Goal: Information Seeking & Learning: Compare options

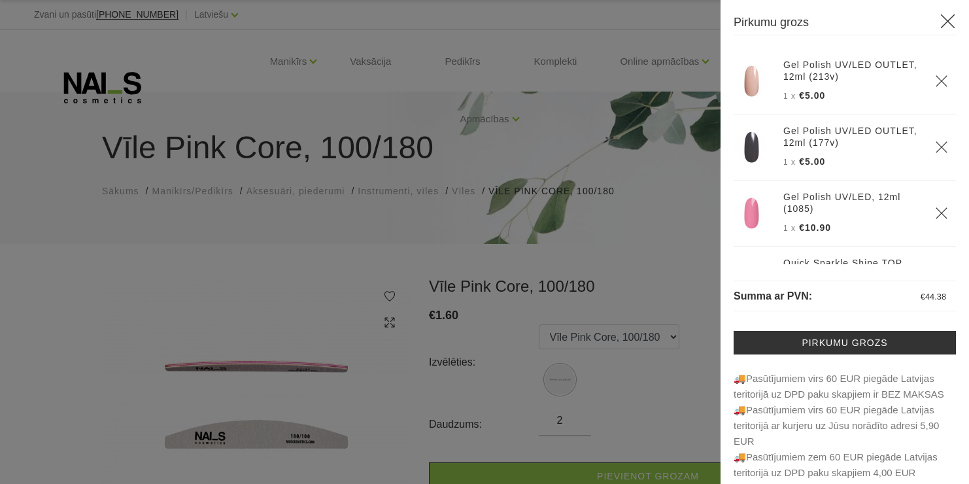
click at [556, 339] on div at bounding box center [484, 242] width 969 height 484
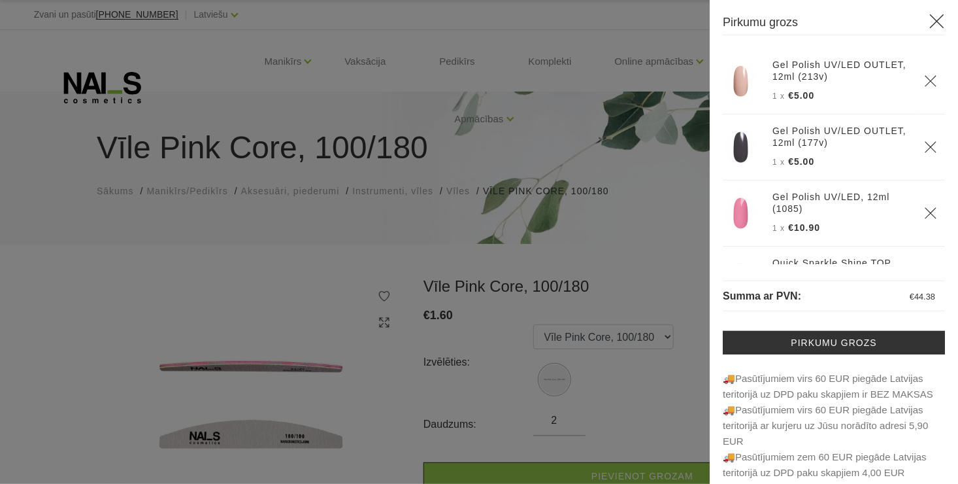
scroll to position [167, 0]
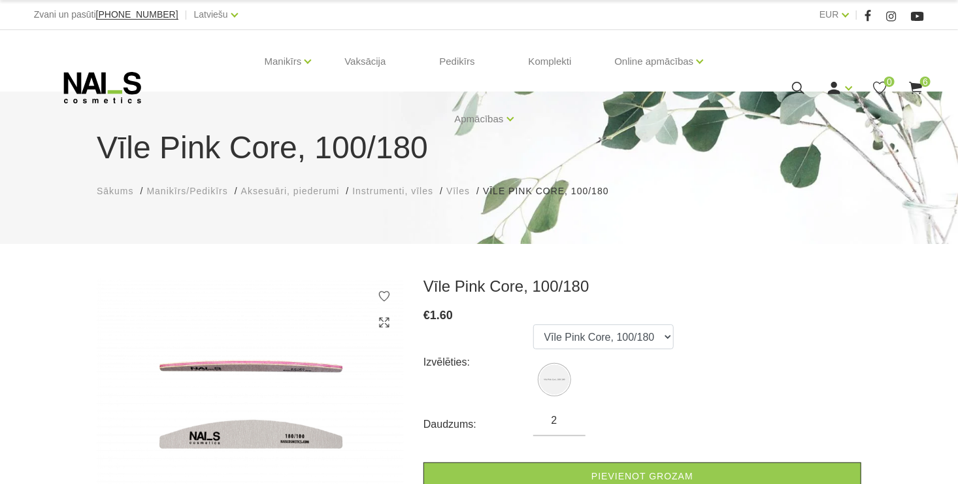
click at [105, 76] on use at bounding box center [101, 87] width 77 height 31
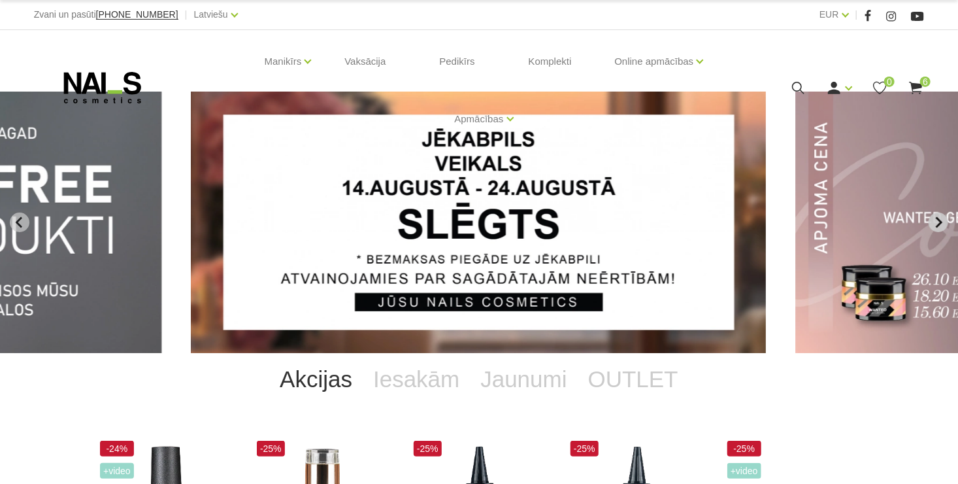
click at [941, 220] on icon "Next slide" at bounding box center [939, 222] width 7 height 11
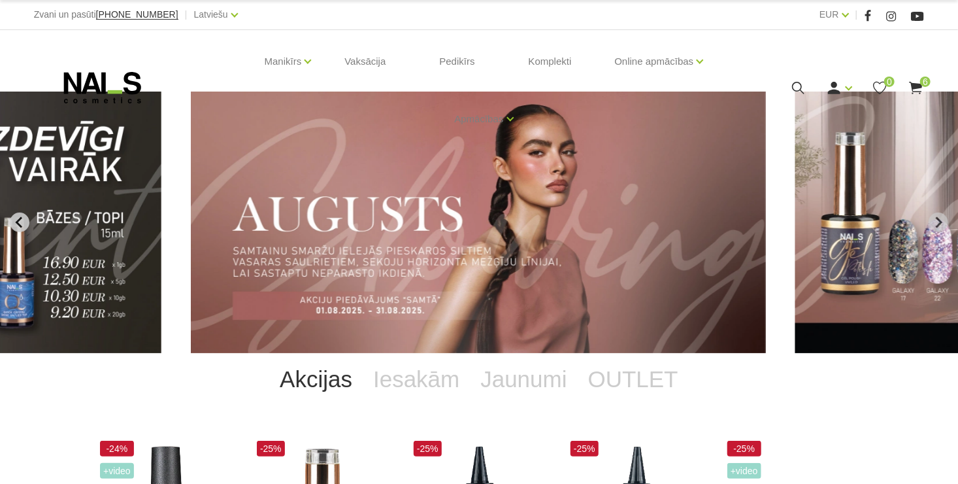
click at [24, 220] on icon "Previous slide" at bounding box center [20, 222] width 12 height 12
click at [27, 220] on button "Previous slide" at bounding box center [20, 222] width 20 height 20
click at [21, 222] on icon "Previous slide" at bounding box center [20, 222] width 12 height 12
click at [25, 224] on button "Previous slide" at bounding box center [20, 222] width 20 height 20
click at [22, 220] on icon "Previous slide" at bounding box center [20, 222] width 12 height 12
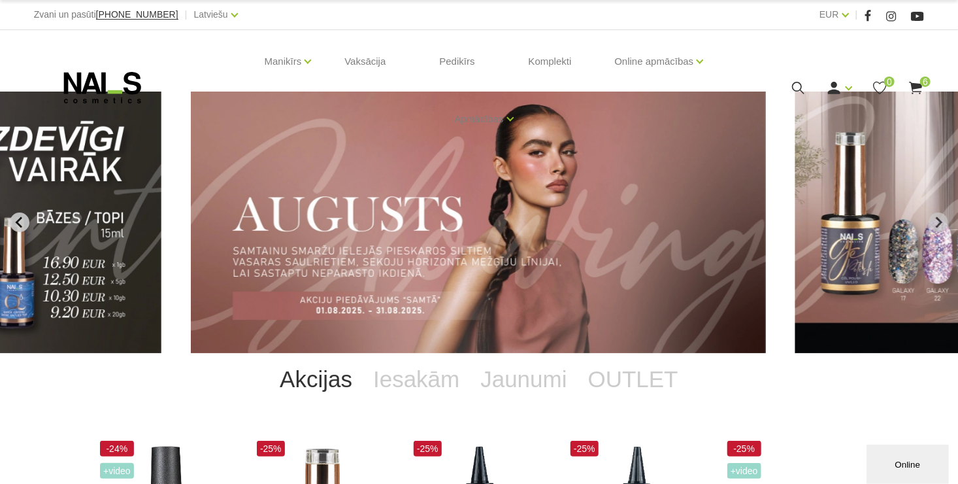
click at [14, 222] on icon "Previous slide" at bounding box center [20, 222] width 12 height 12
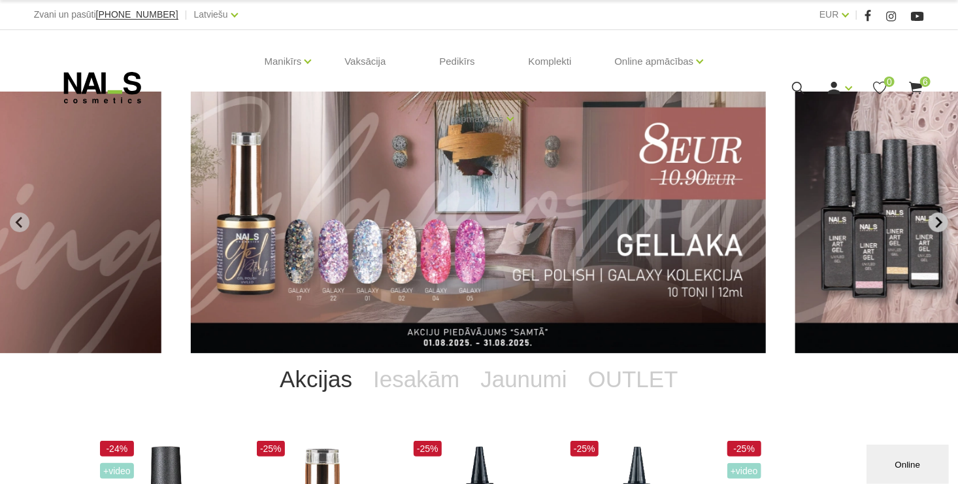
click at [936, 220] on icon "Next slide" at bounding box center [939, 222] width 12 height 12
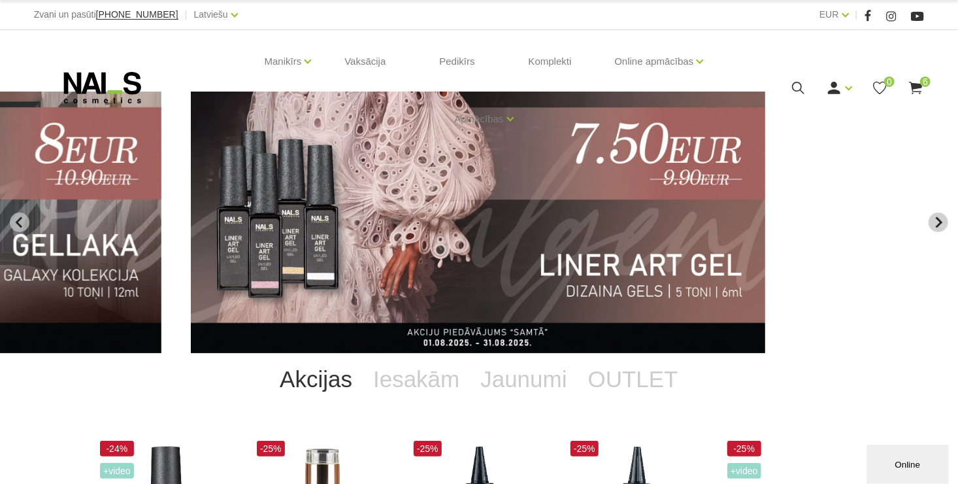
click at [936, 220] on icon "Next slide" at bounding box center [939, 222] width 12 height 12
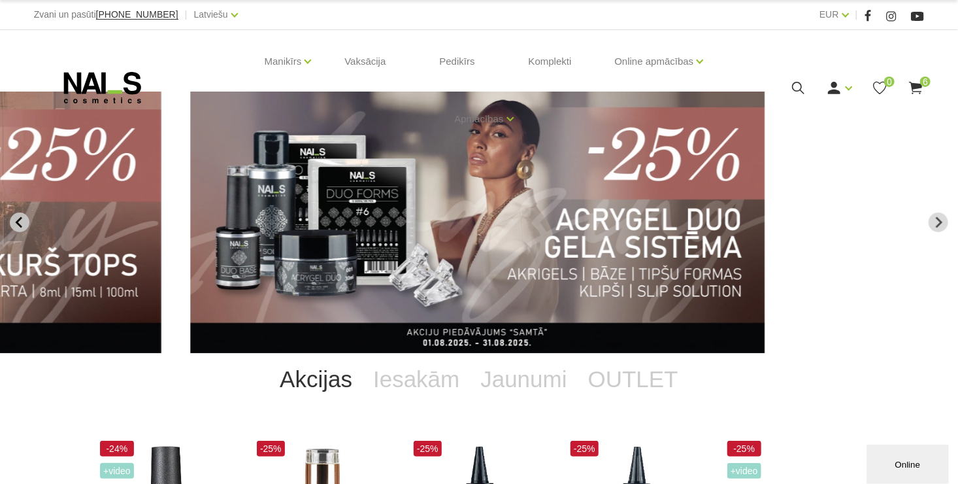
click at [22, 222] on icon "Previous slide" at bounding box center [20, 222] width 12 height 12
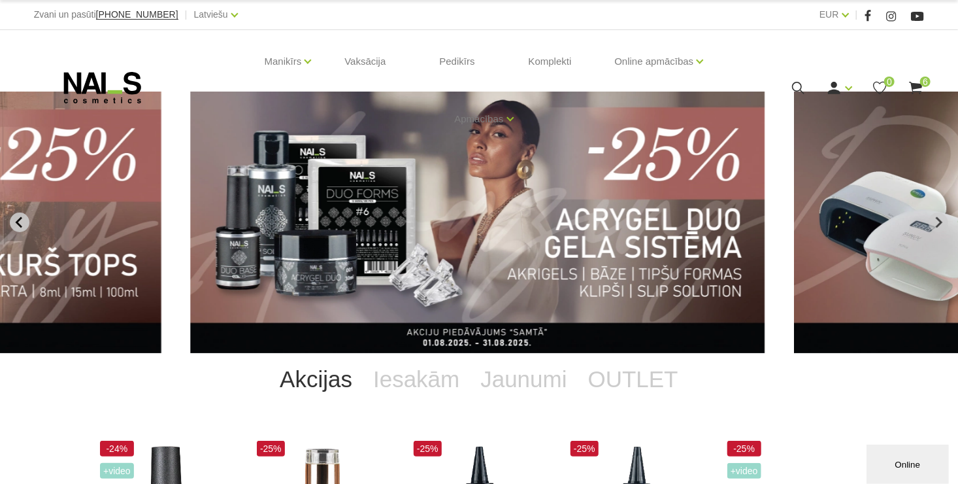
click at [20, 221] on icon "Previous slide" at bounding box center [20, 222] width 12 height 12
click at [25, 226] on button "Previous slide" at bounding box center [20, 222] width 20 height 20
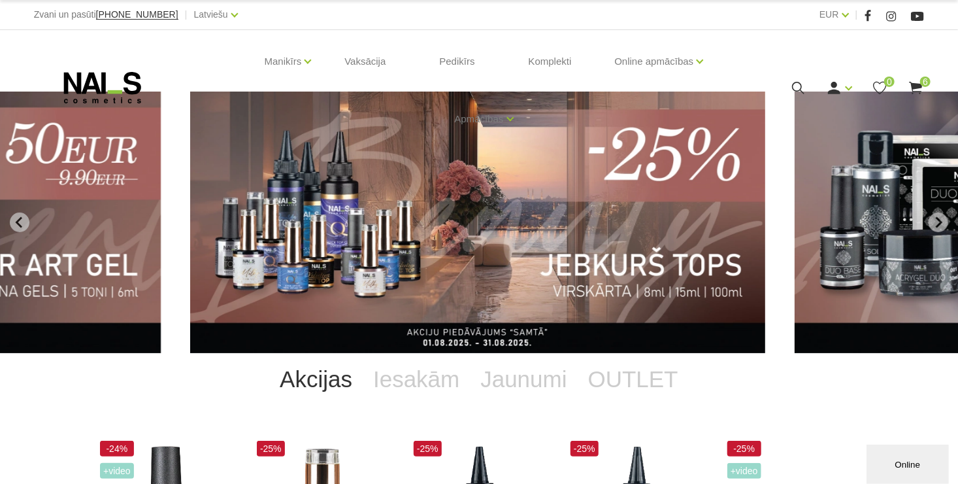
click at [513, 249] on img "7 of 12" at bounding box center [477, 223] width 575 height 262
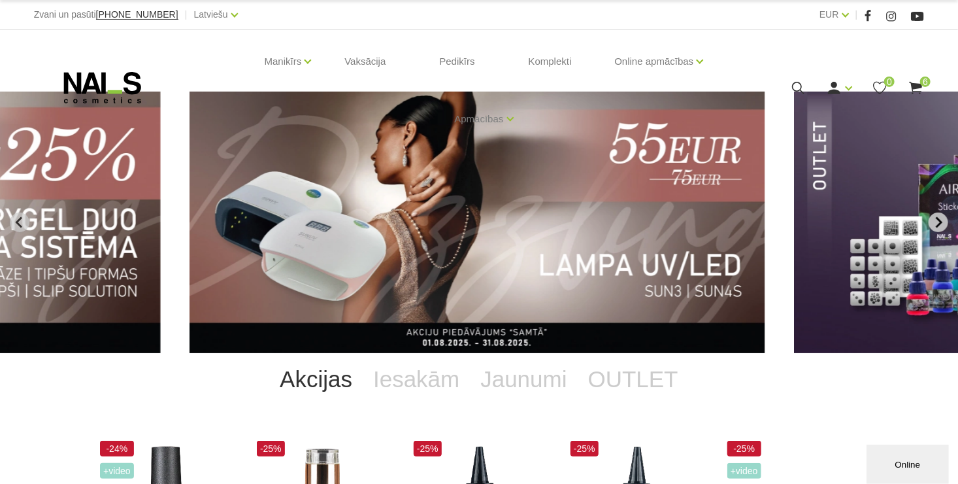
click at [937, 224] on icon "Next slide" at bounding box center [939, 222] width 12 height 12
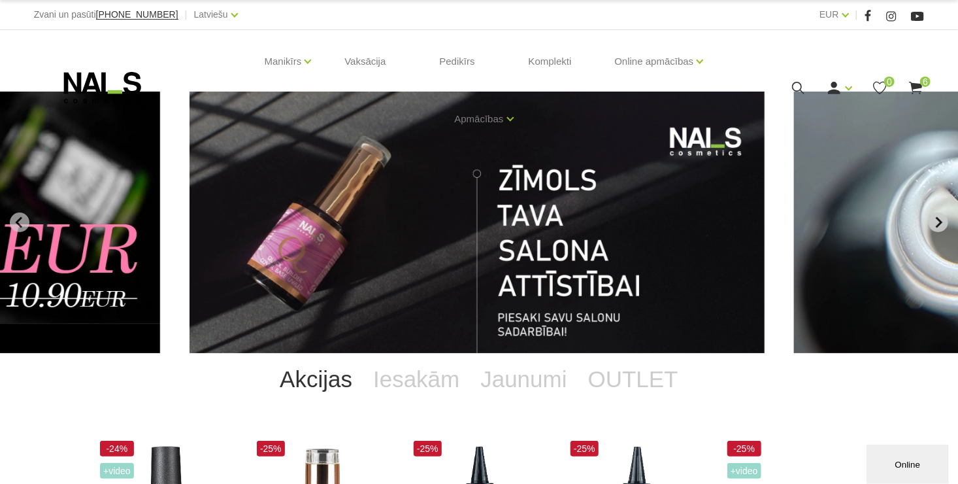
click at [932, 220] on button "Go to first slide" at bounding box center [939, 222] width 20 height 20
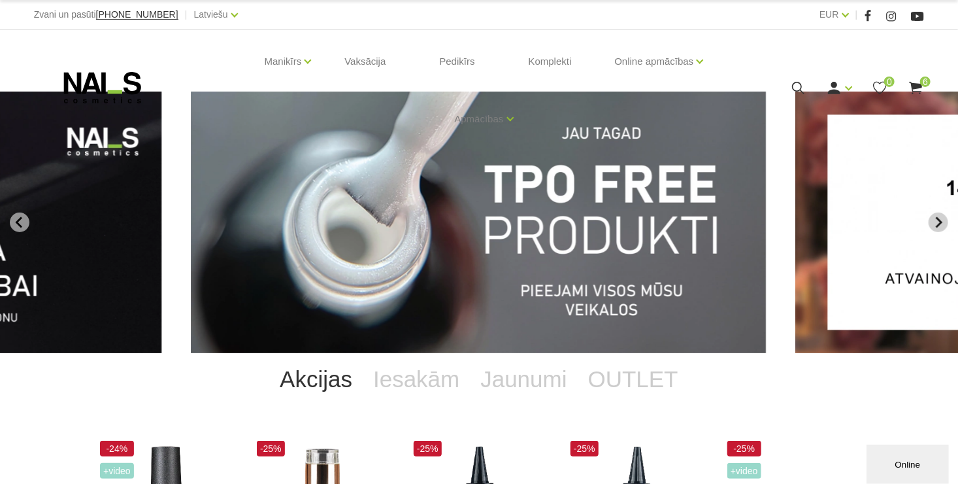
click at [939, 217] on icon "Next slide" at bounding box center [939, 222] width 12 height 12
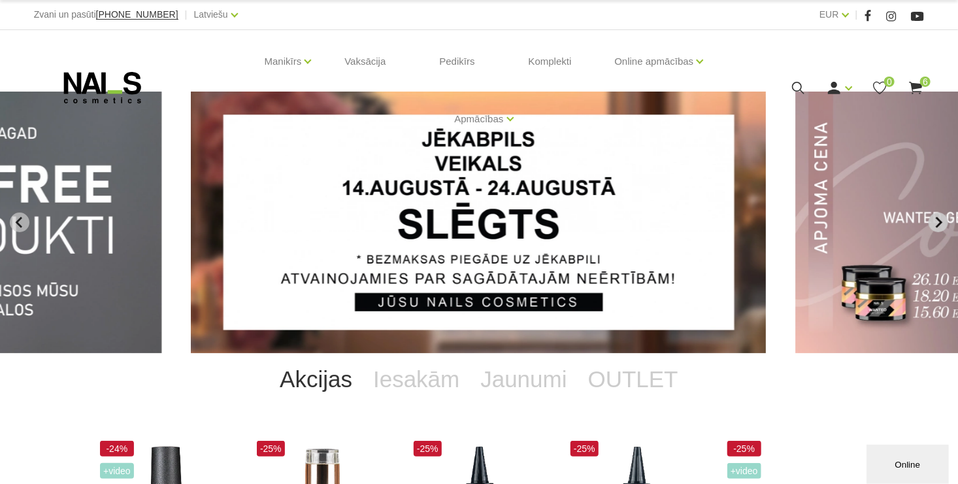
click at [943, 219] on icon "Next slide" at bounding box center [939, 222] width 12 height 12
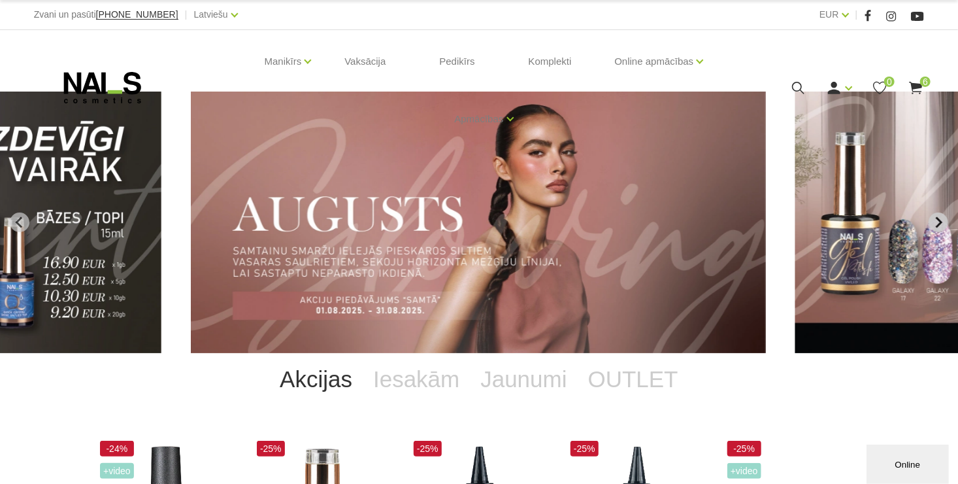
click at [937, 217] on icon "Next slide" at bounding box center [939, 222] width 7 height 11
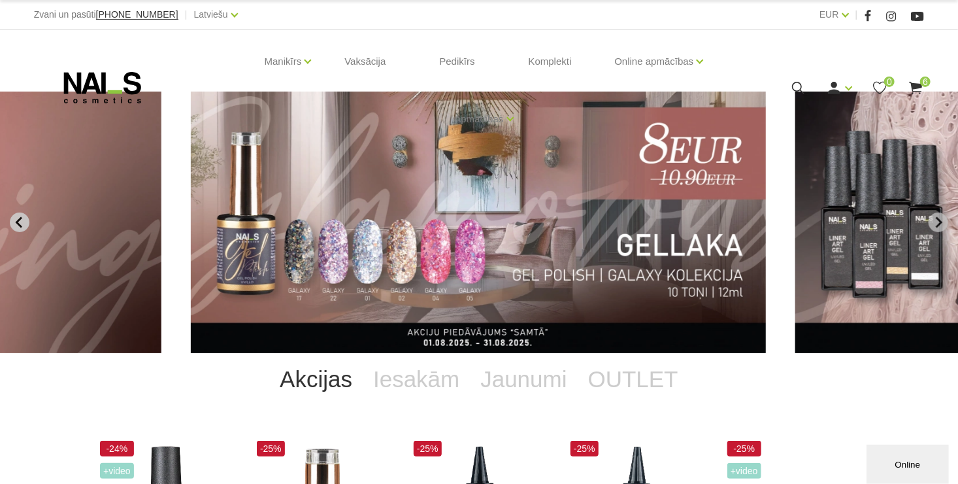
click at [19, 218] on icon "Previous slide" at bounding box center [18, 222] width 7 height 11
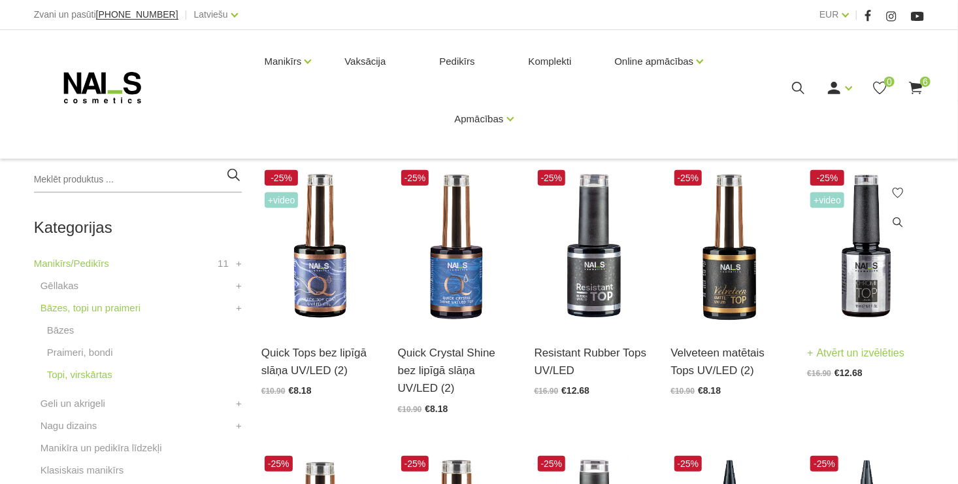
scroll to position [262, 0]
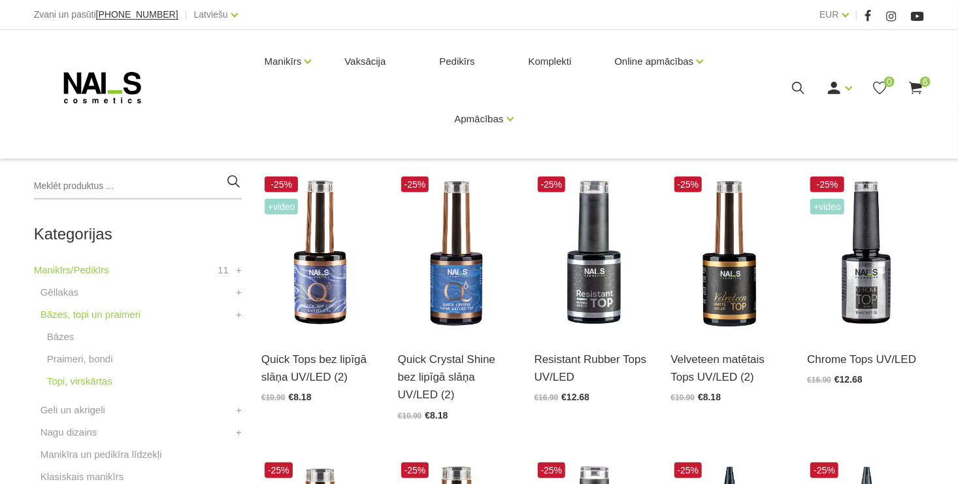
scroll to position [262, 0]
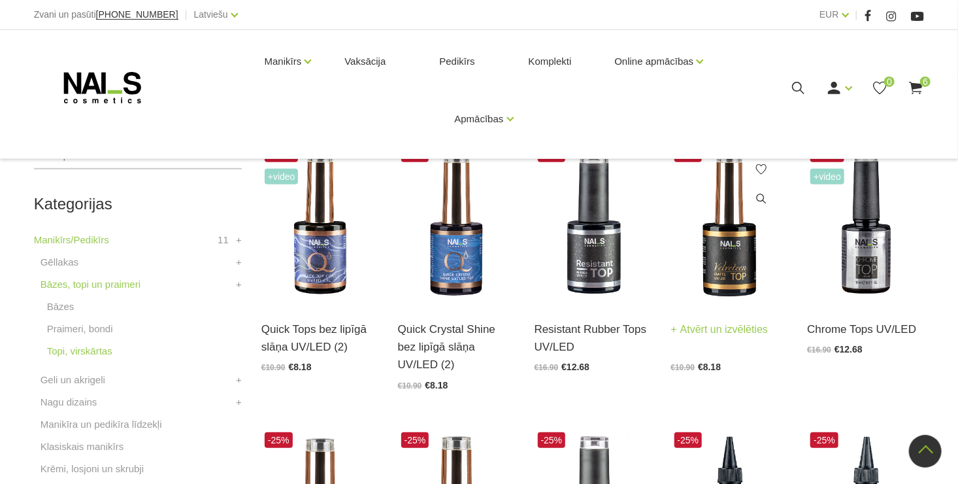
click at [731, 252] on img at bounding box center [729, 223] width 117 height 161
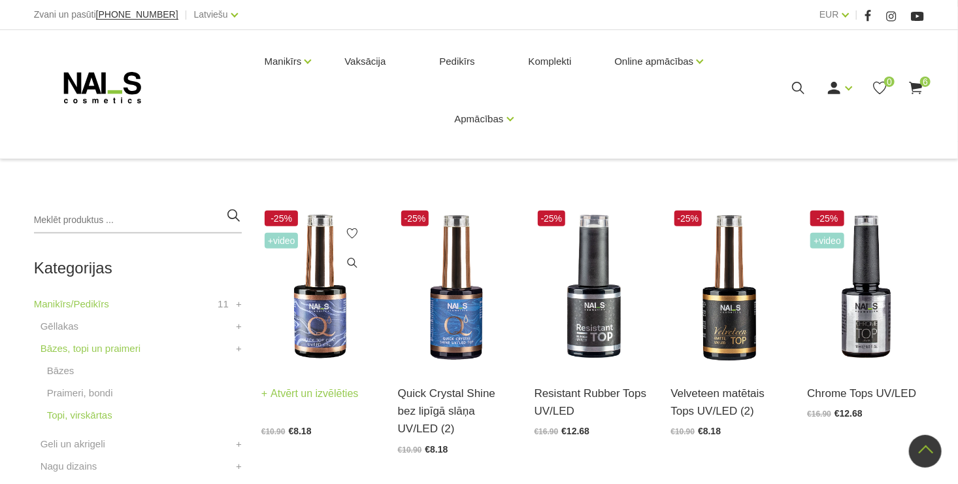
scroll to position [196, 0]
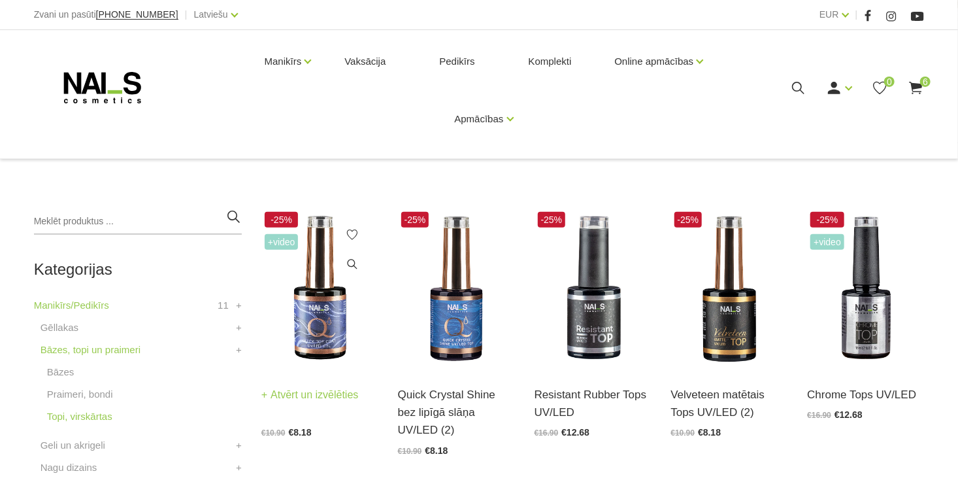
click at [308, 314] on img at bounding box center [320, 289] width 117 height 161
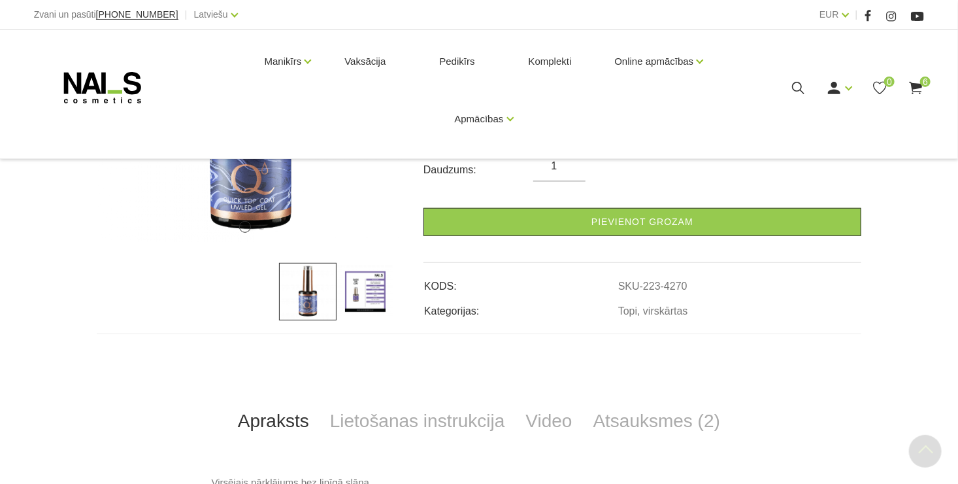
scroll to position [458, 0]
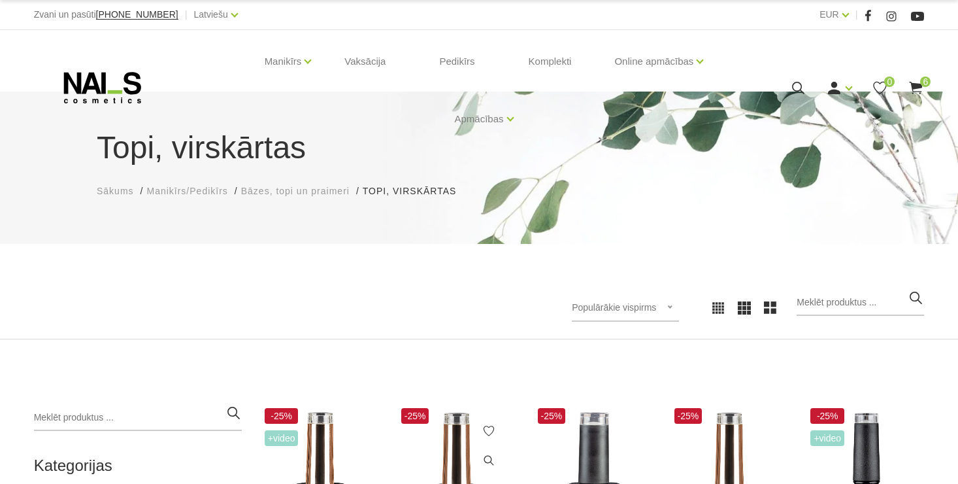
scroll to position [196, 0]
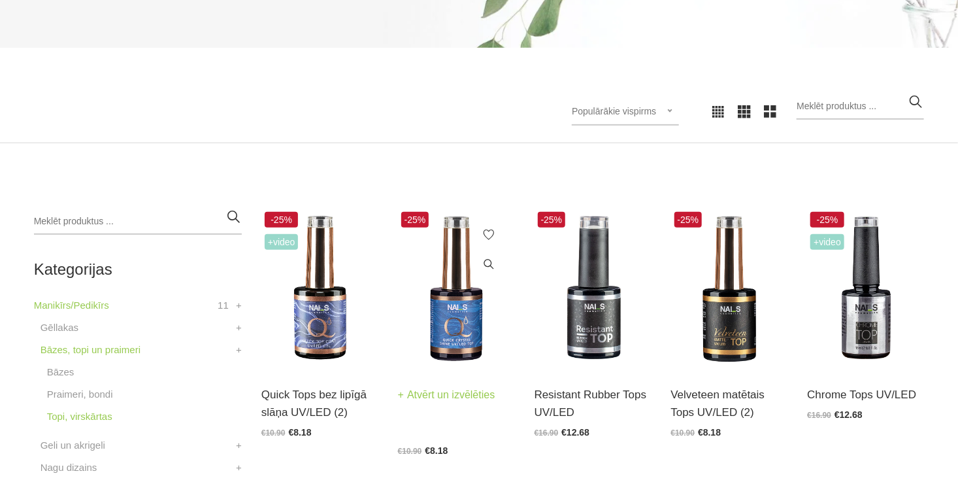
click at [435, 332] on img at bounding box center [456, 289] width 117 height 161
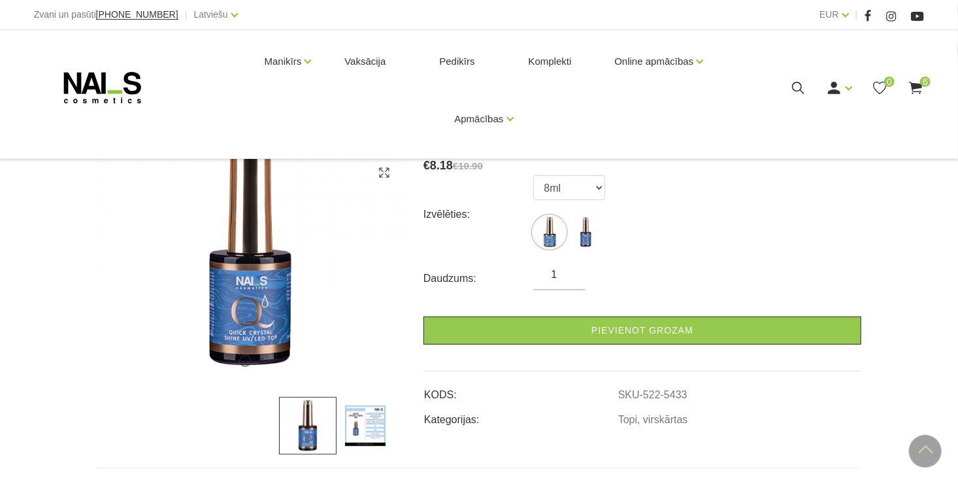
scroll to position [93, 0]
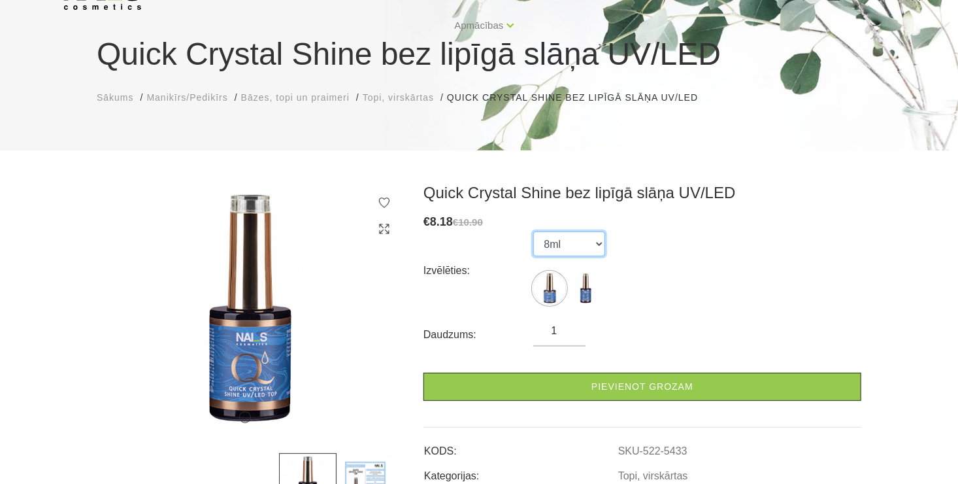
click at [596, 238] on select "8ml 15ml" at bounding box center [569, 243] width 72 height 25
select select "5434"
click at [533, 231] on select "8ml 15ml" at bounding box center [569, 243] width 72 height 25
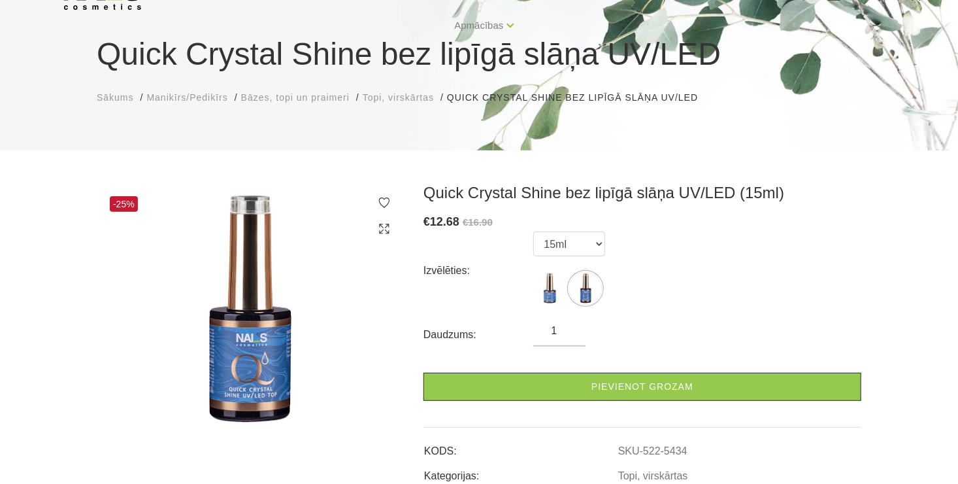
click at [854, 226] on div "€ 12.68 €16.90" at bounding box center [643, 221] width 438 height 19
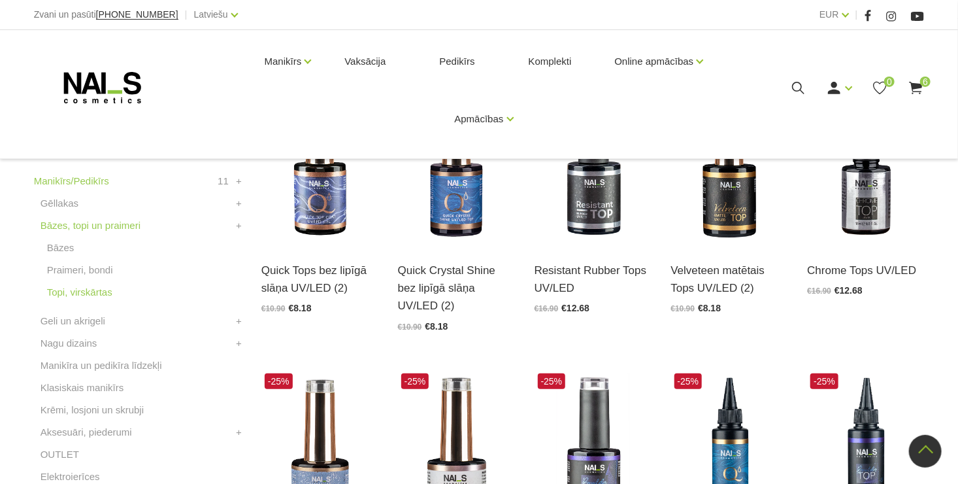
scroll to position [327, 0]
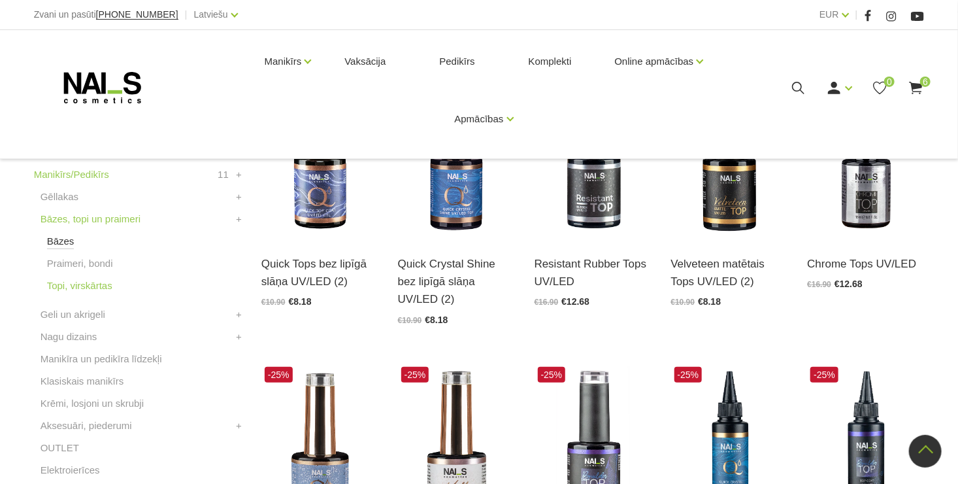
click at [62, 245] on link "Bāzes" at bounding box center [60, 241] width 27 height 16
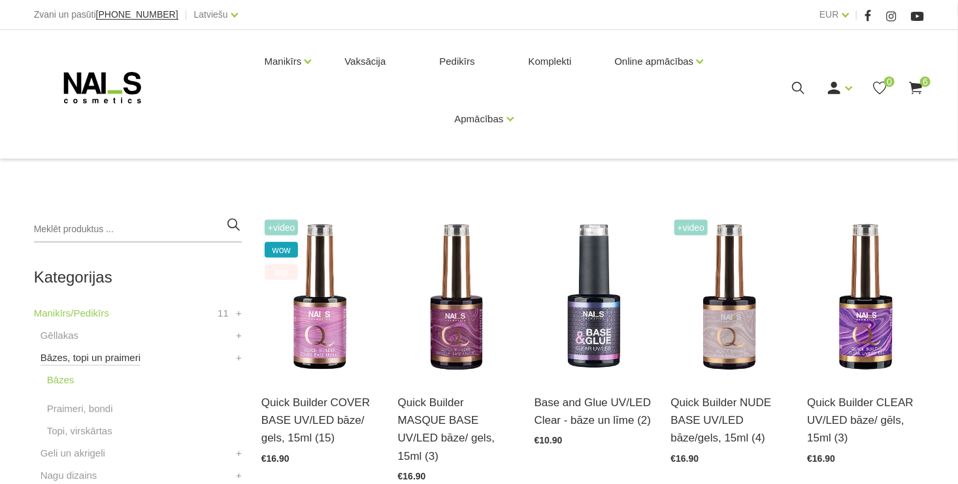
scroll to position [196, 0]
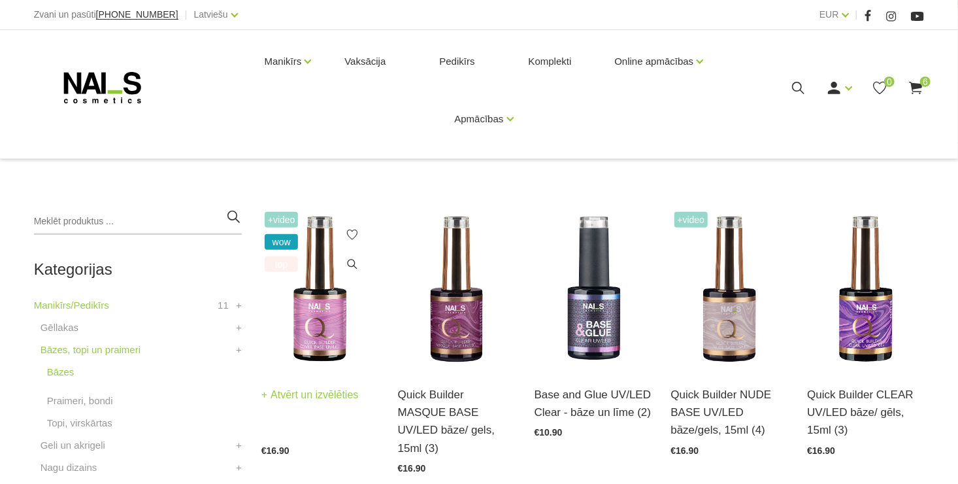
click at [307, 322] on img at bounding box center [320, 289] width 117 height 161
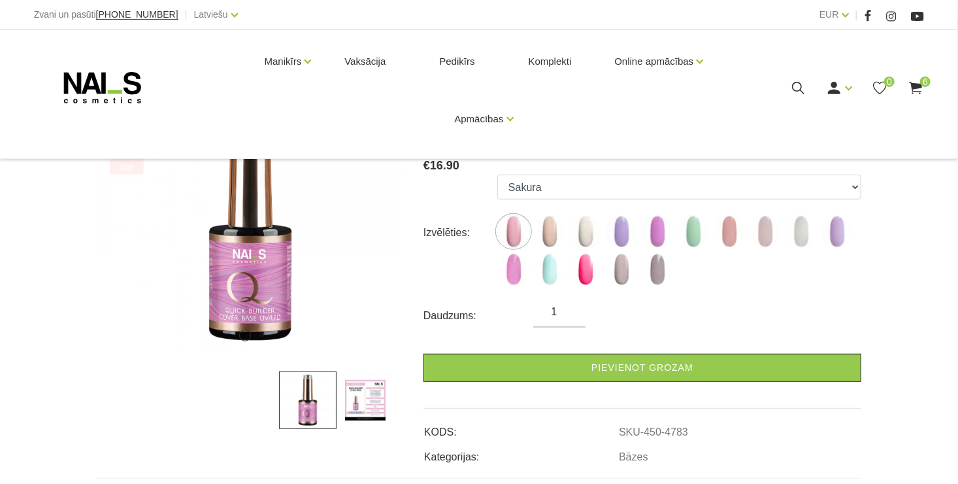
scroll to position [196, 0]
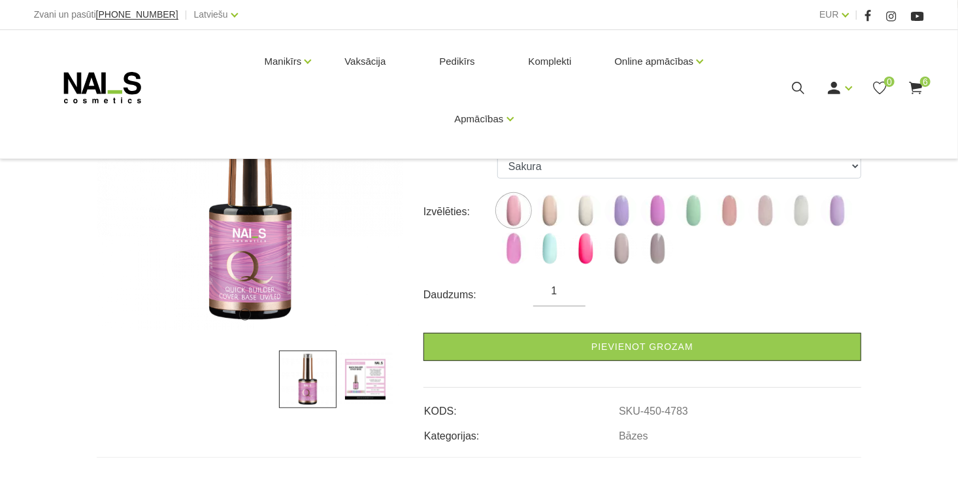
click at [388, 386] on img at bounding box center [366, 379] width 58 height 58
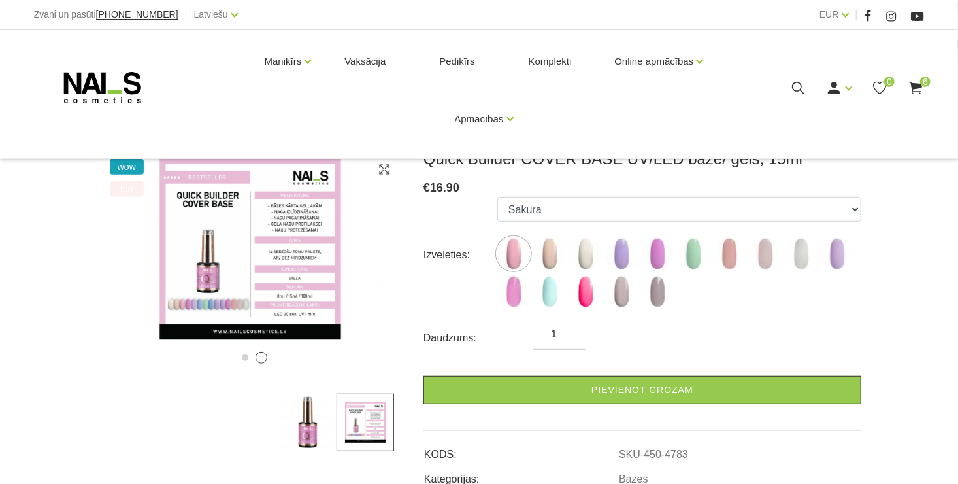
scroll to position [131, 0]
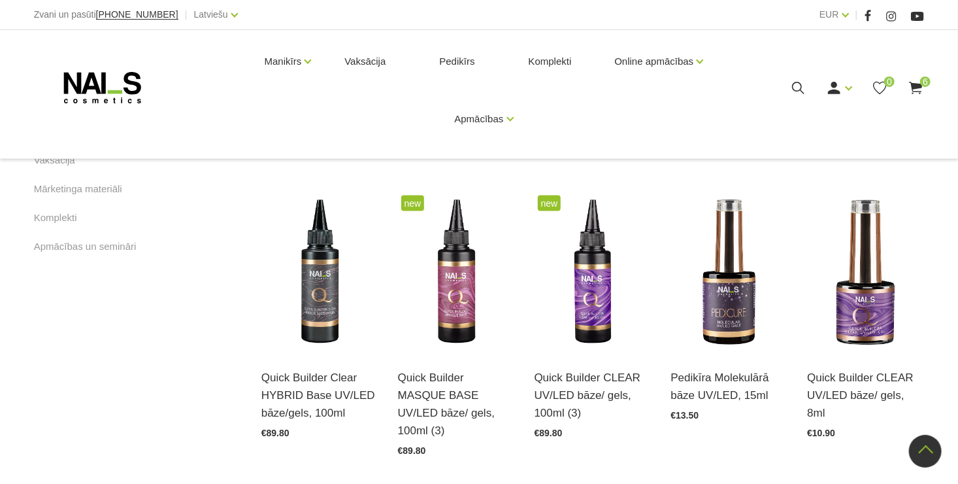
scroll to position [850, 0]
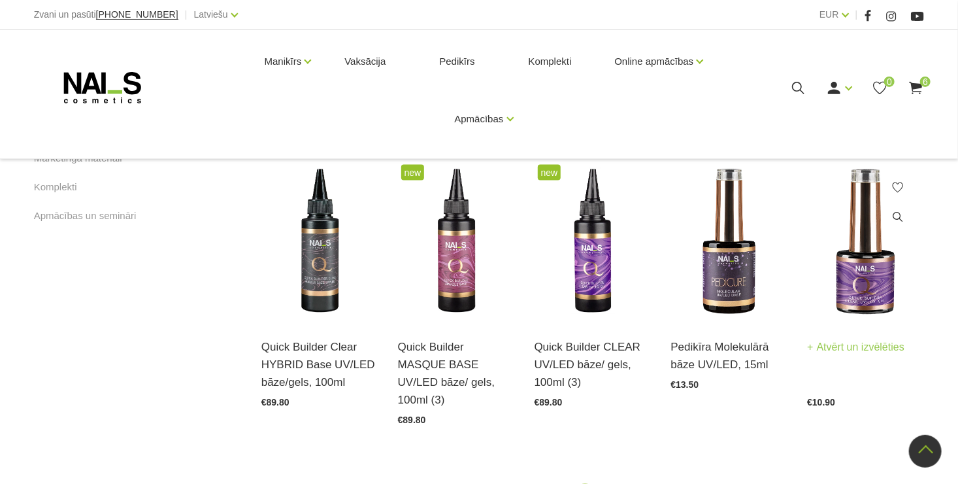
click at [860, 256] on img at bounding box center [865, 241] width 117 height 161
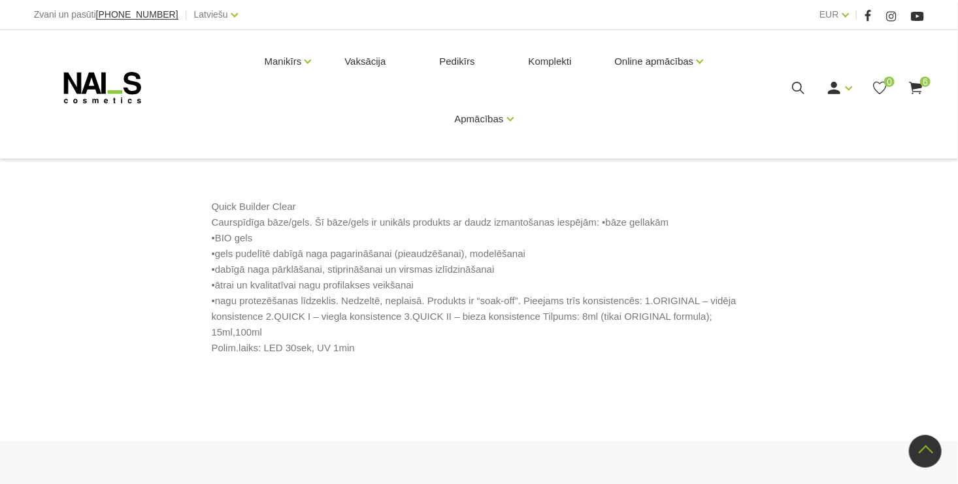
scroll to position [588, 0]
